Goal: Find specific page/section: Find specific page/section

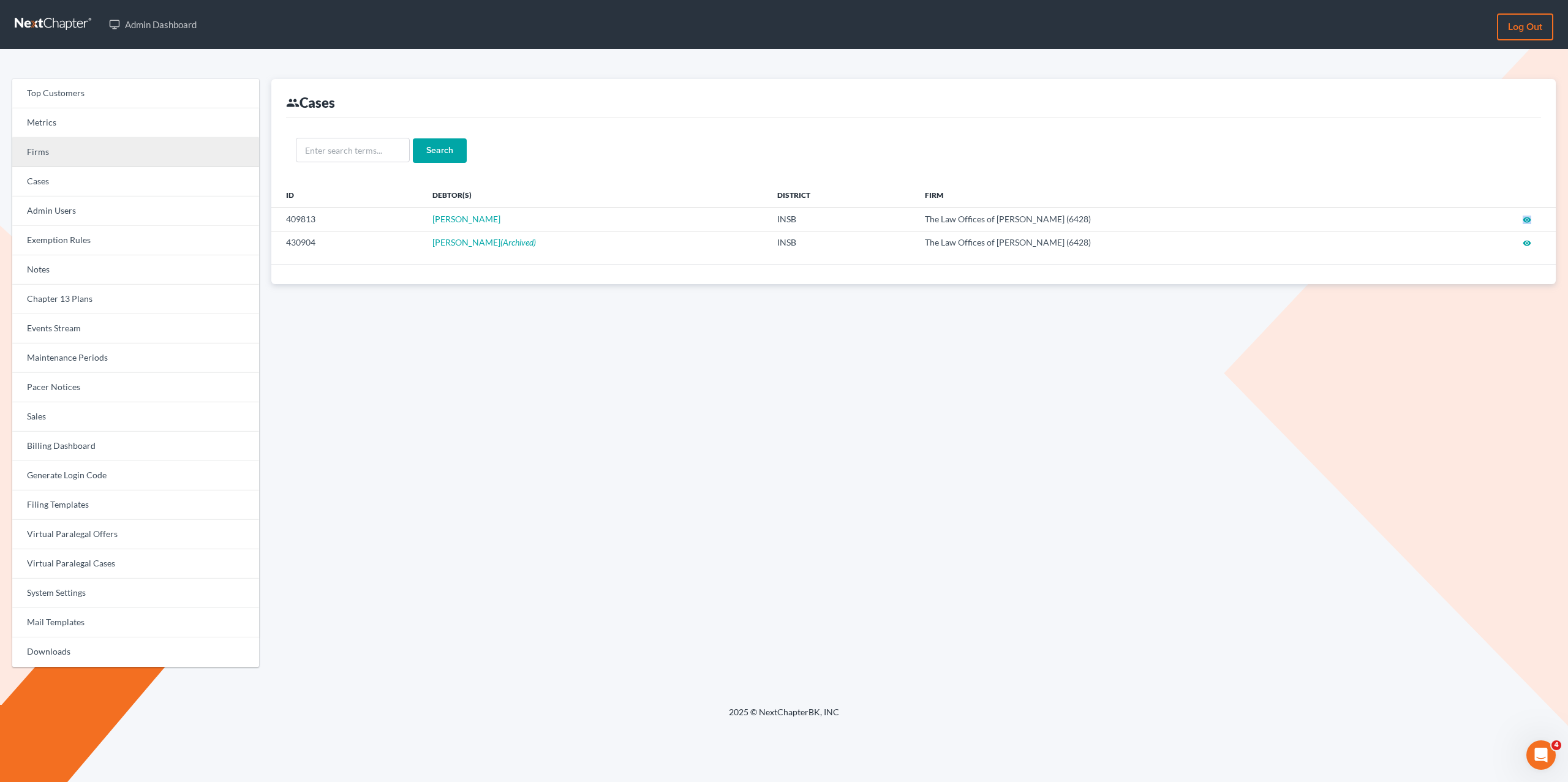
click at [54, 152] on link "Firms" at bounding box center [135, 152] width 247 height 29
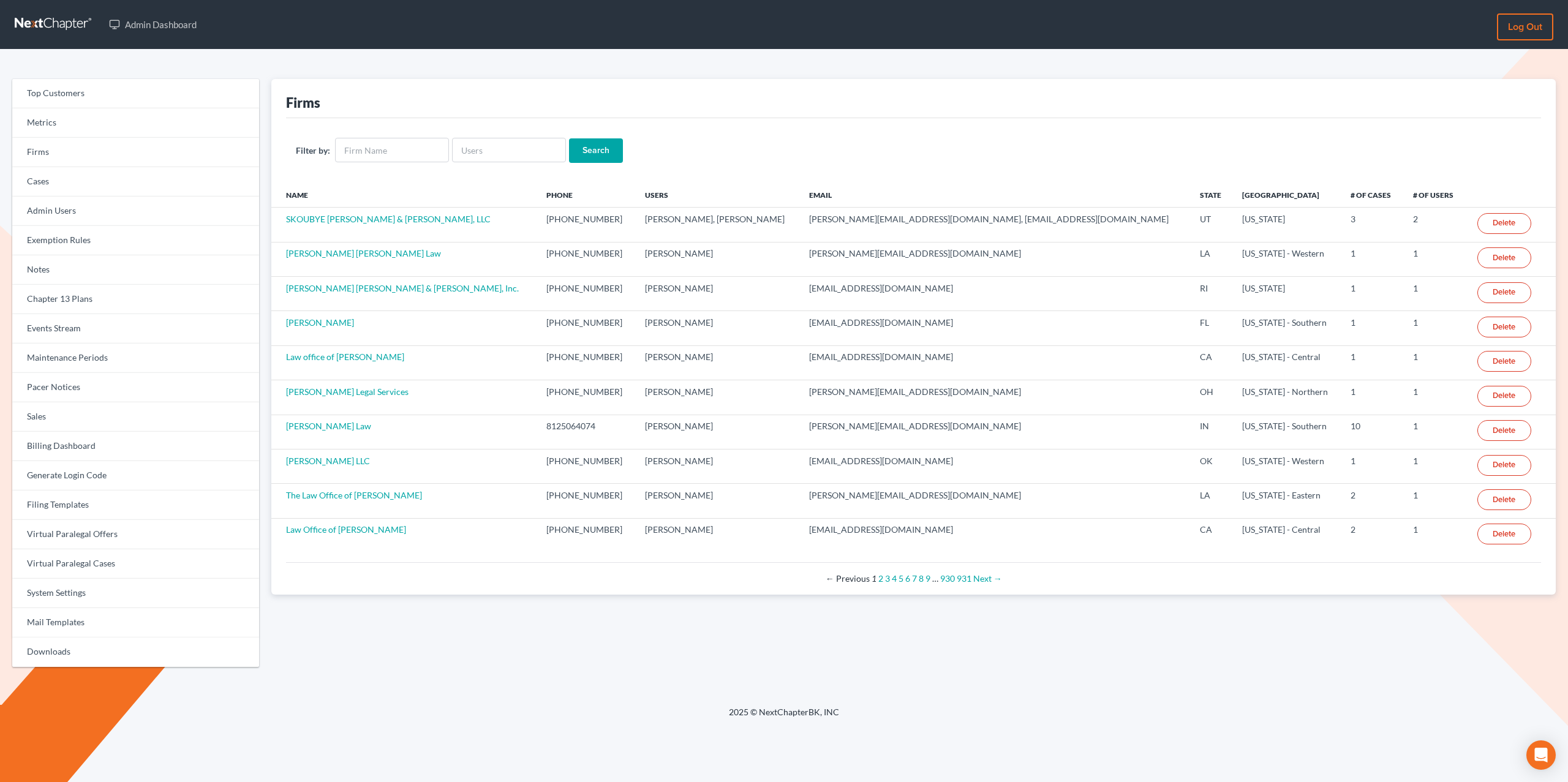
click at [422, 104] on div "Firms" at bounding box center [913, 98] width 1255 height 39
click at [565, 87] on div "Firms" at bounding box center [913, 98] width 1255 height 39
click at [81, 149] on link "Firms" at bounding box center [135, 152] width 247 height 29
click at [380, 149] on input "text" at bounding box center [392, 150] width 114 height 25
type input "debt law firm"
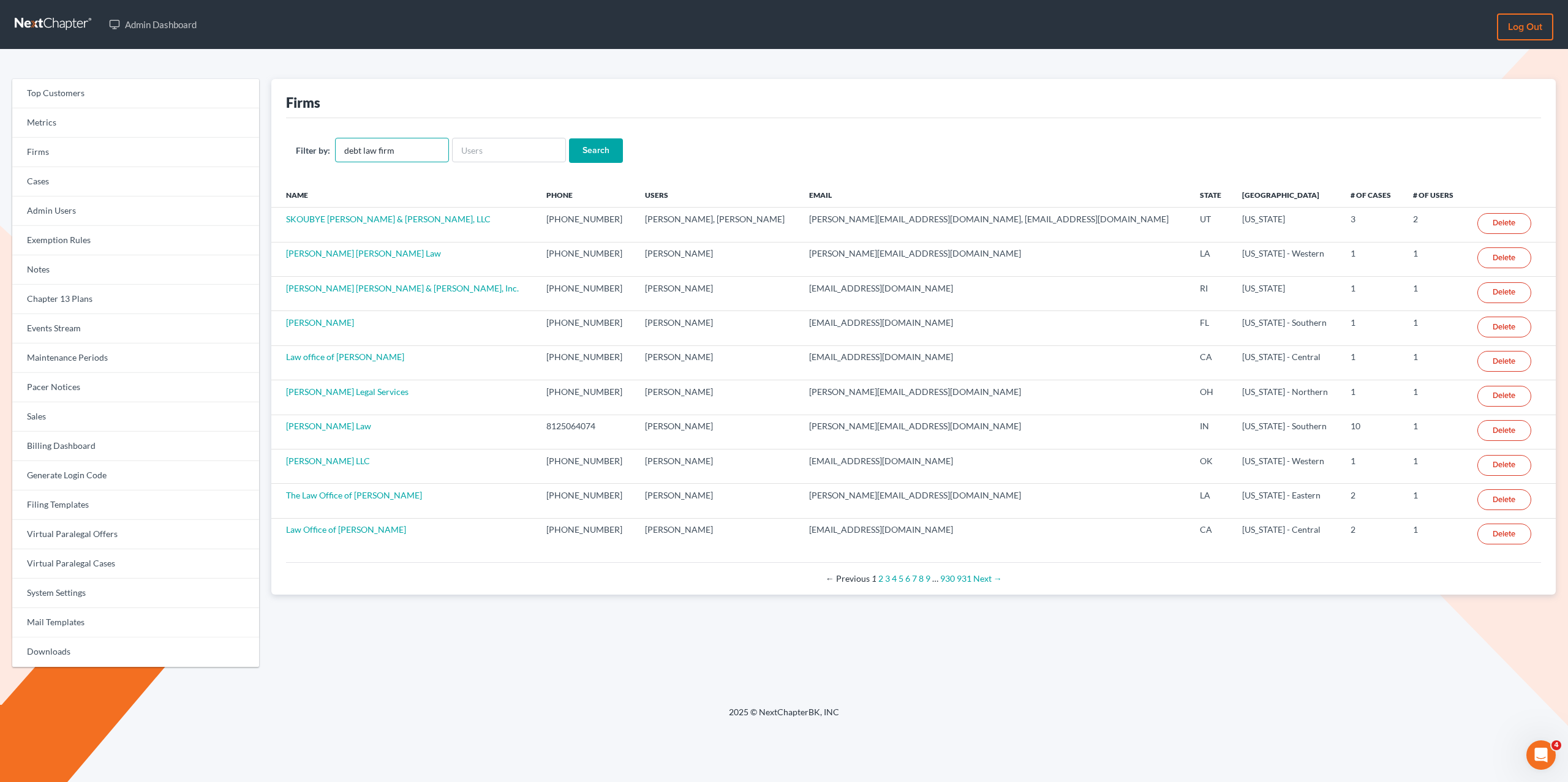
click at [569, 139] on input "Search" at bounding box center [595, 151] width 54 height 25
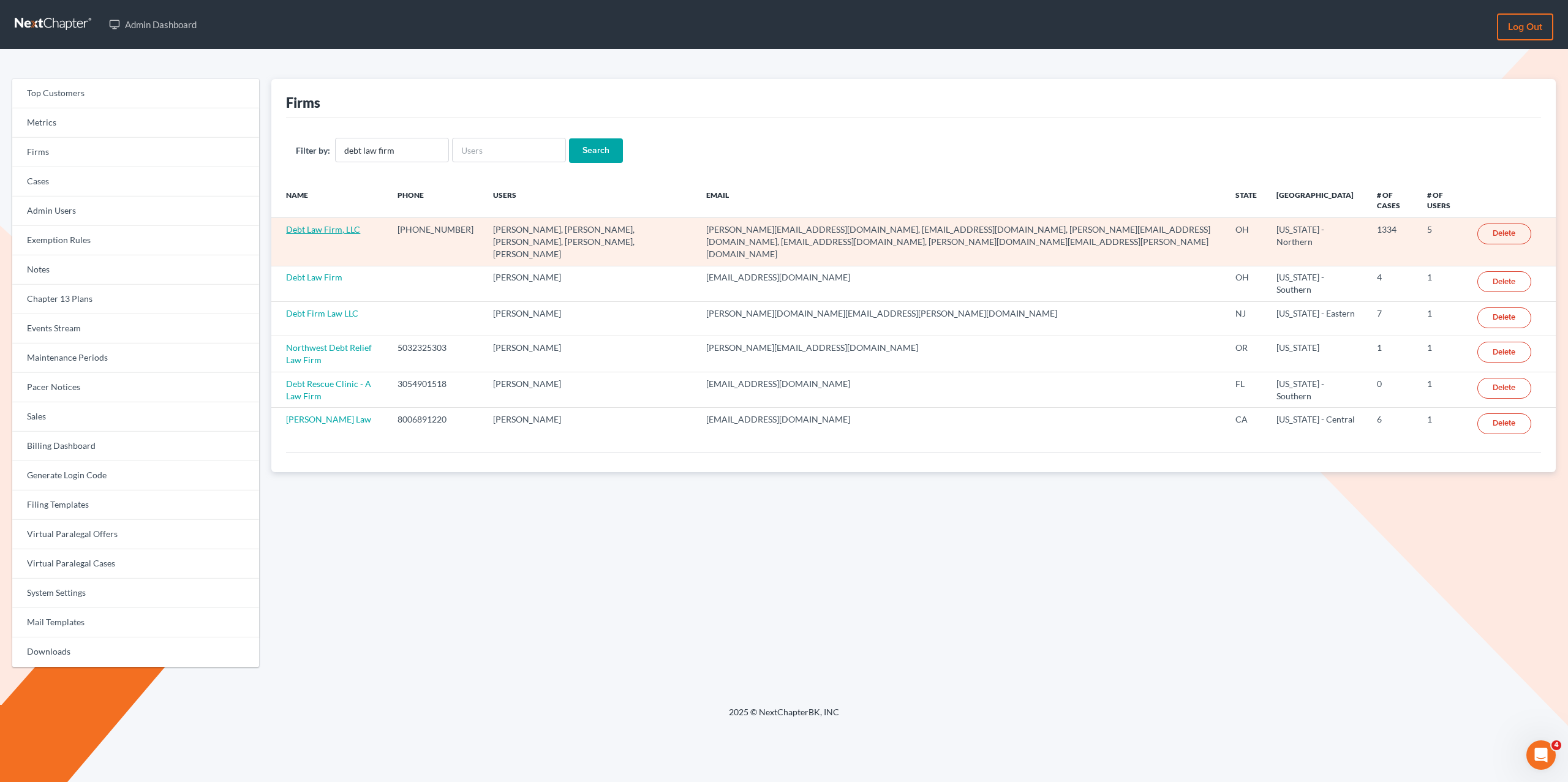
click at [312, 228] on link "Debt Law Firm, LLC" at bounding box center [323, 230] width 74 height 10
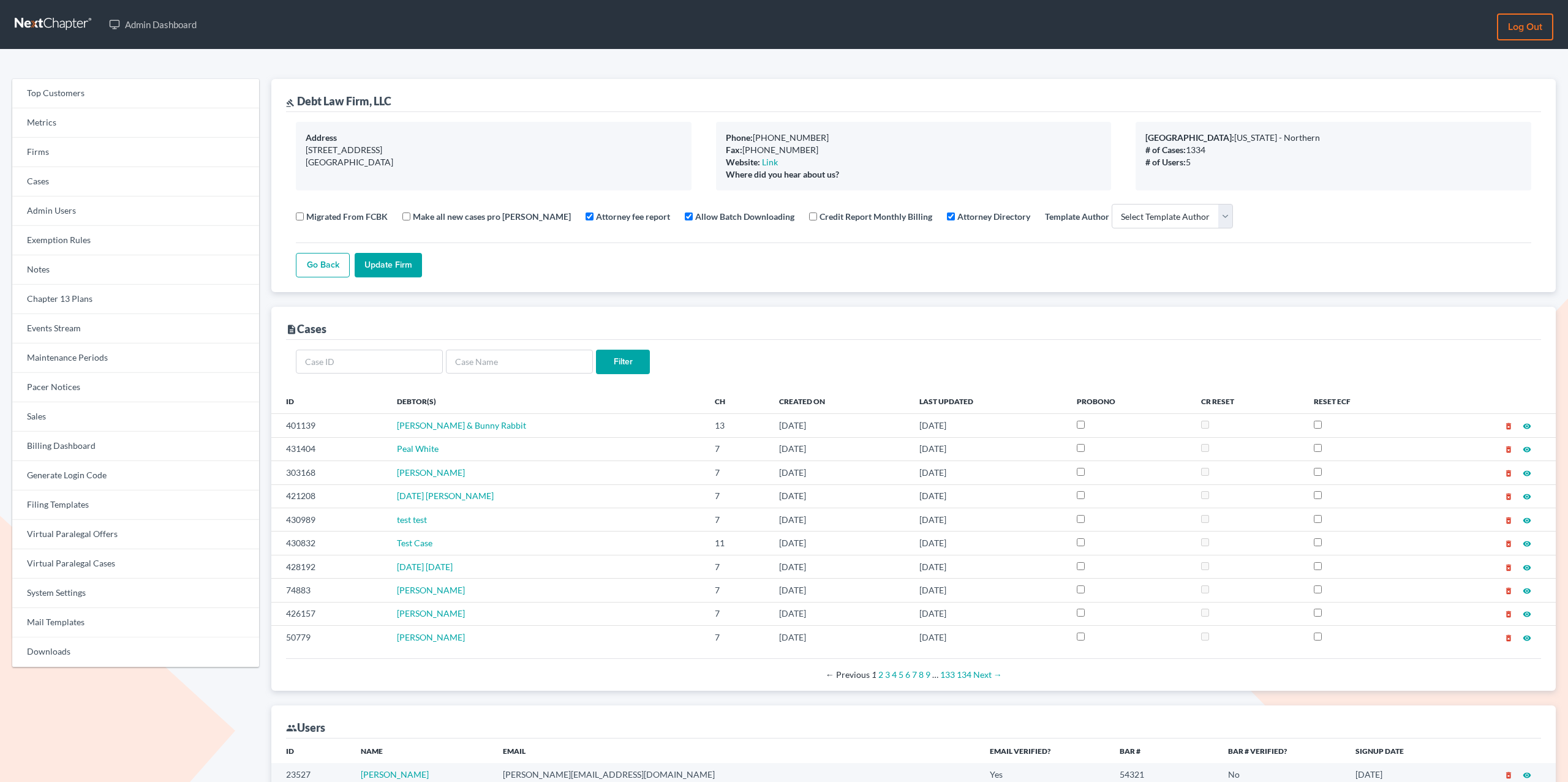
select select
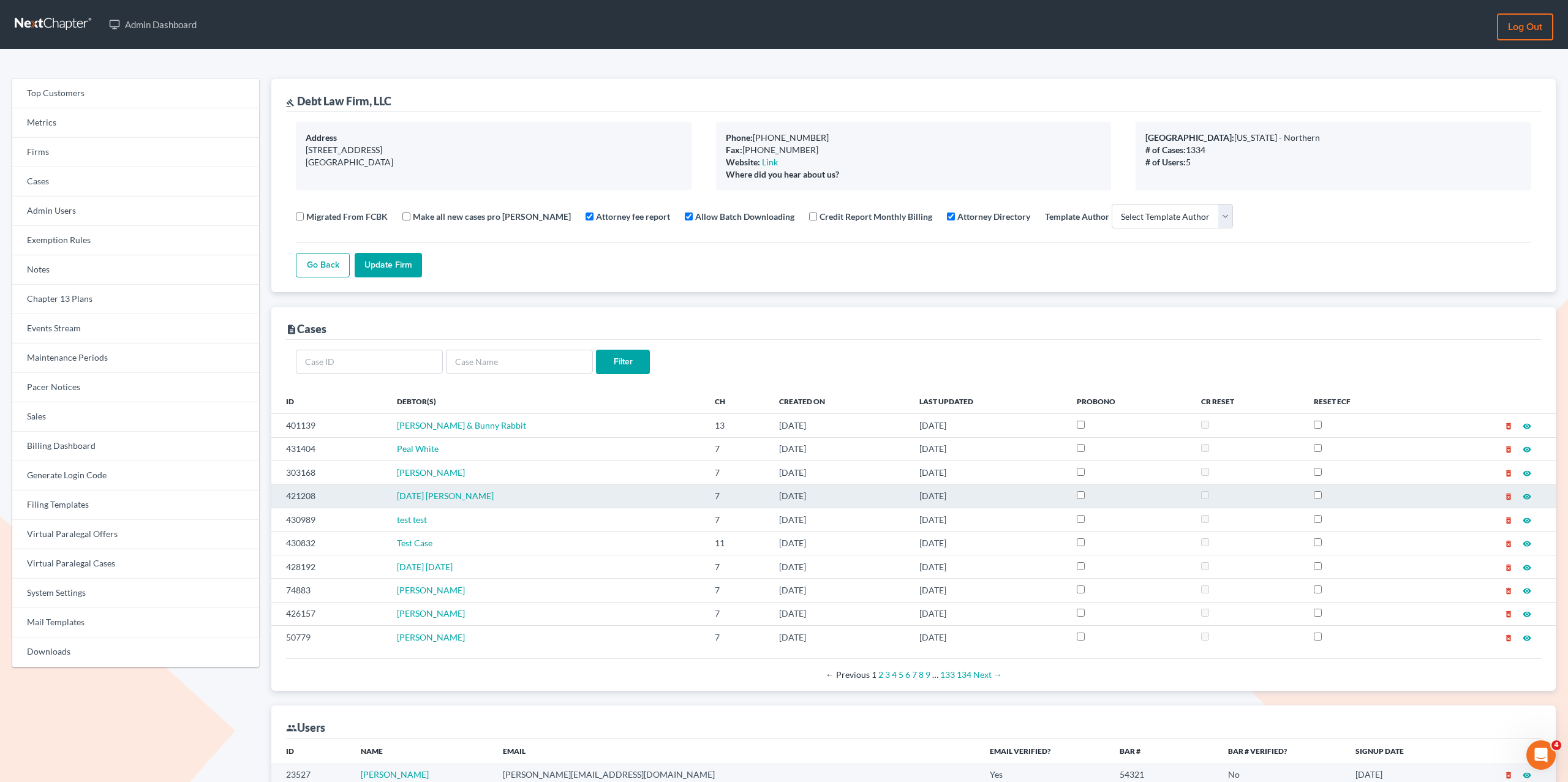
scroll to position [176, 0]
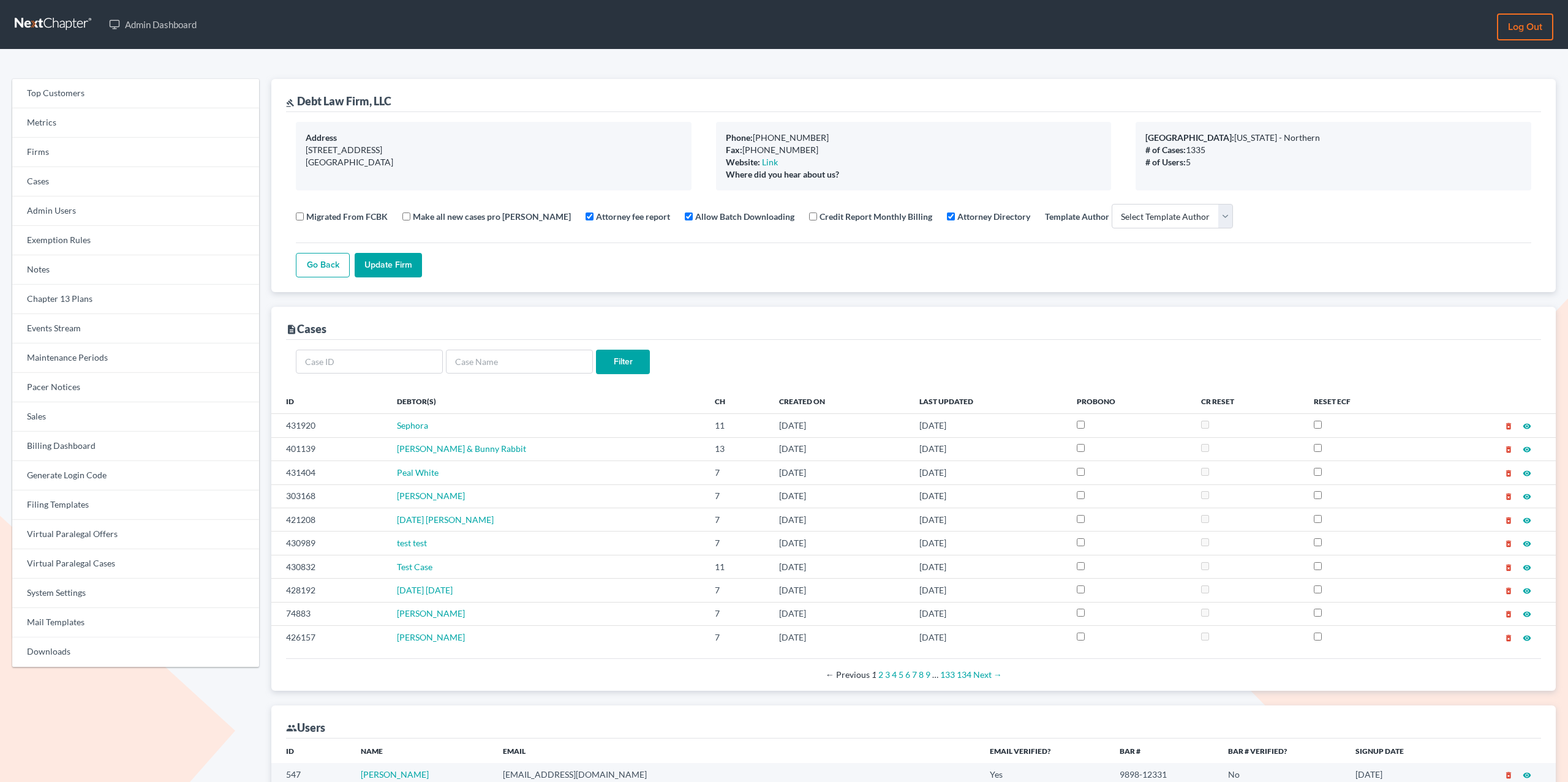
select select
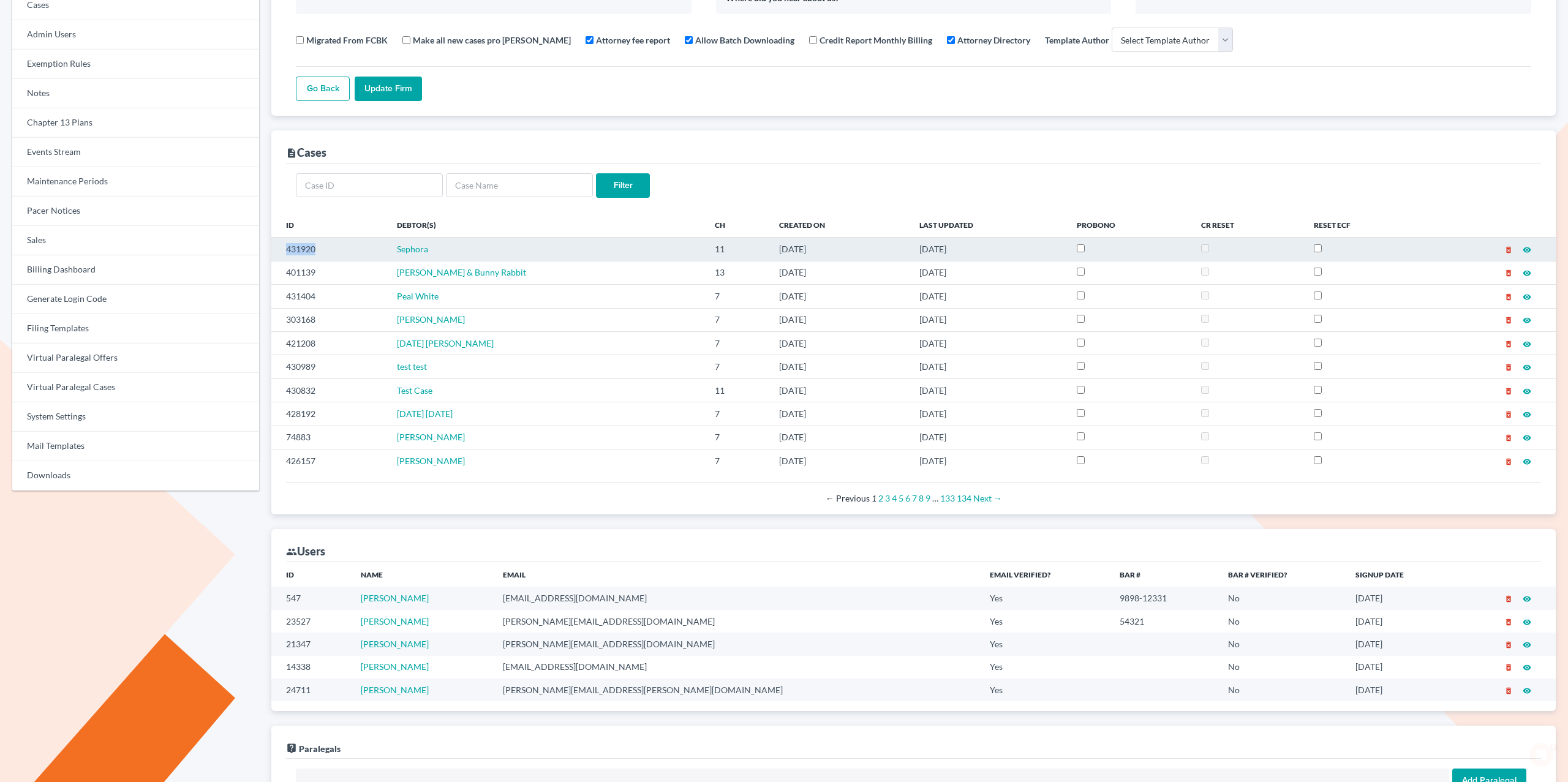
drag, startPoint x: 317, startPoint y: 248, endPoint x: 276, endPoint y: 249, distance: 41.0
click at [276, 249] on td "431920" at bounding box center [329, 248] width 115 height 23
copy td "431920"
